Goal: Navigation & Orientation: Find specific page/section

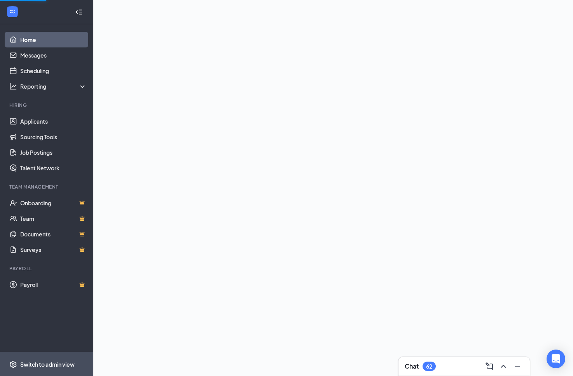
click at [66, 360] on span "Switch to admin view" at bounding box center [53, 364] width 67 height 24
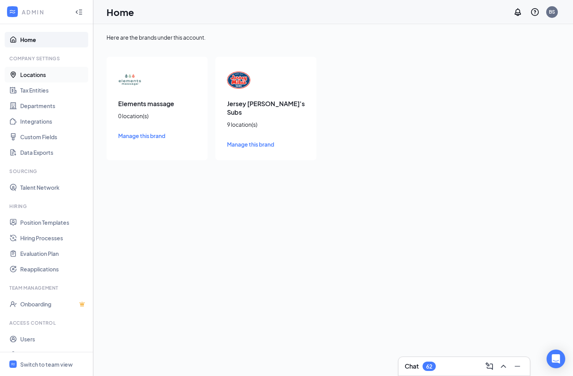
click at [53, 73] on link "Locations" at bounding box center [53, 75] width 67 height 16
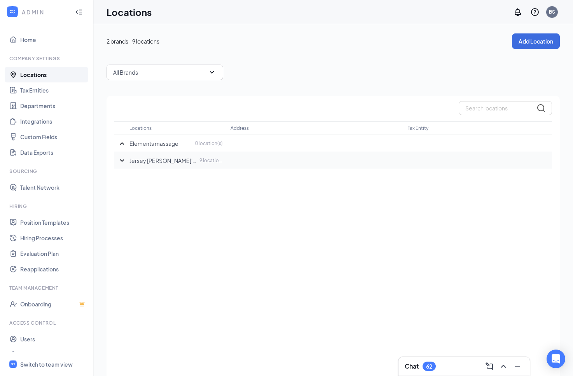
click at [122, 164] on icon "SmallChevronDown" at bounding box center [121, 160] width 9 height 9
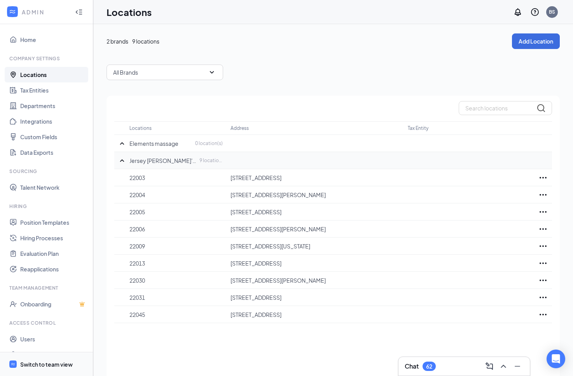
click at [52, 369] on span "Switch to team view" at bounding box center [53, 364] width 67 height 24
click at [52, 369] on div "ADMIN Home Company Settings Locations Tax Entities Departments Integrations Cus…" at bounding box center [286, 203] width 573 height 407
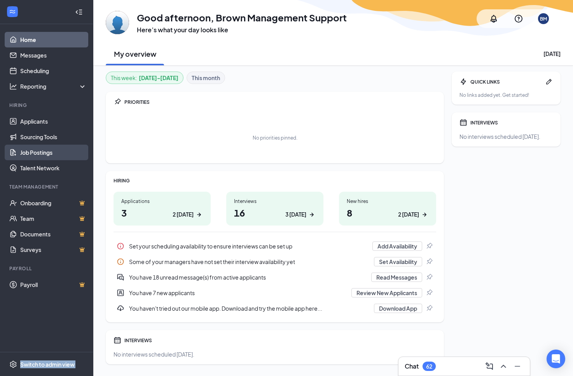
click at [46, 150] on link "Job Postings" at bounding box center [53, 153] width 67 height 16
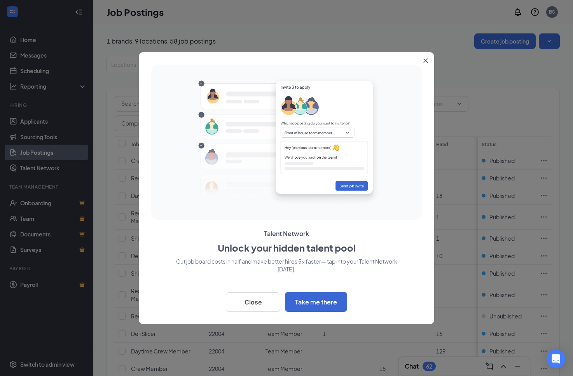
drag, startPoint x: 421, startPoint y: 75, endPoint x: 415, endPoint y: 82, distance: 9.4
click at [421, 73] on div at bounding box center [286, 143] width 271 height 156
click at [423, 60] on button "Close" at bounding box center [428, 59] width 14 height 14
